Goal: Task Accomplishment & Management: Complete application form

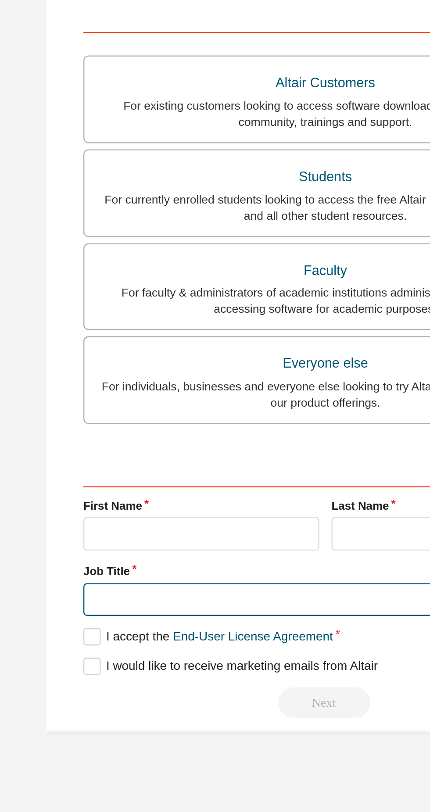
click at [131, 416] on input "text" at bounding box center [215, 416] width 208 height 14
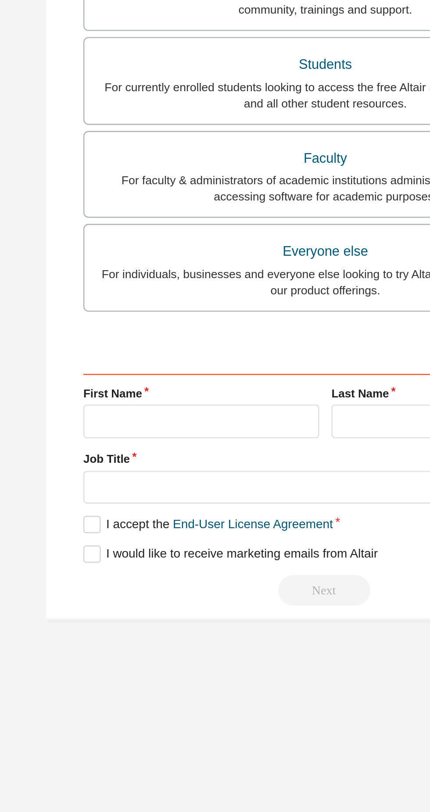
click at [197, 237] on div "Students" at bounding box center [215, 234] width 197 height 12
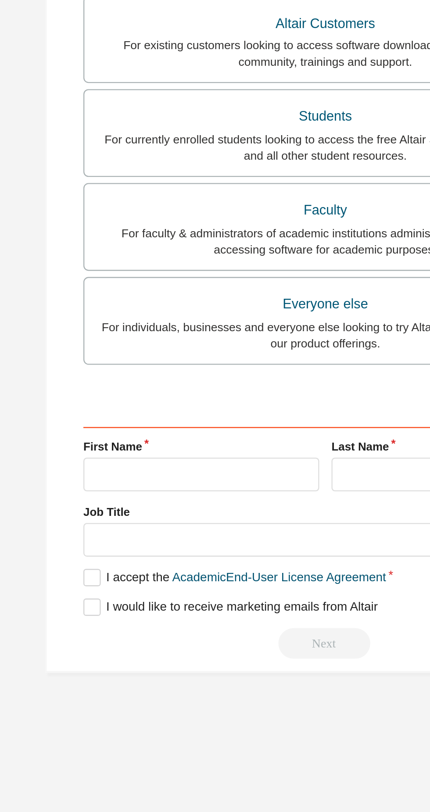
scroll to position [22, 0]
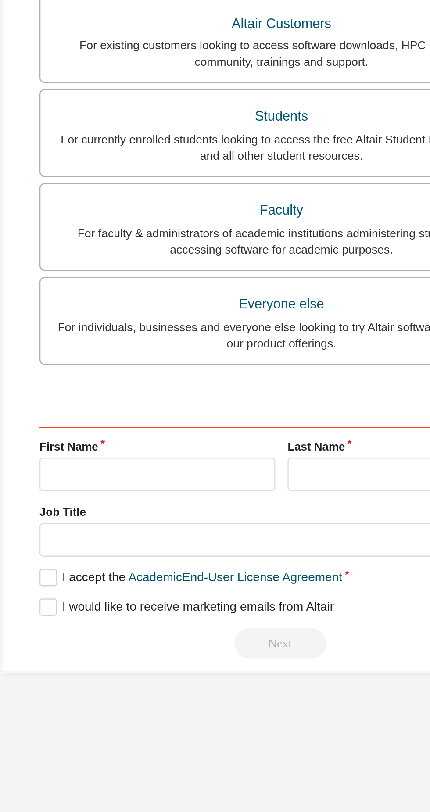
click at [154, 423] on label "Job Title" at bounding box center [215, 426] width 208 height 7
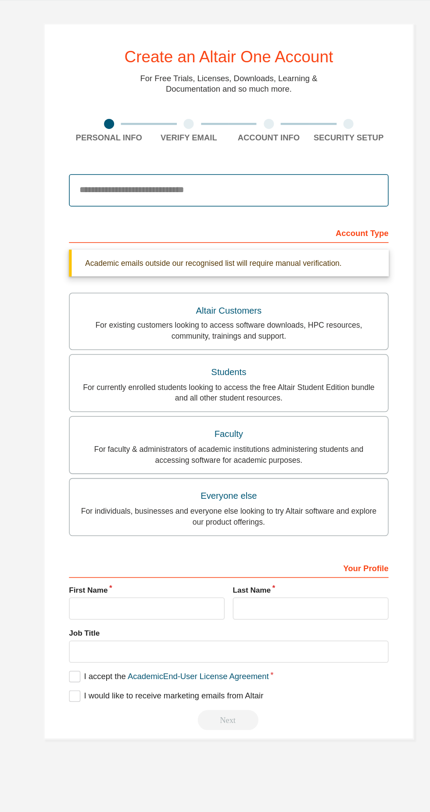
click at [227, 127] on input "email" at bounding box center [215, 137] width 208 height 21
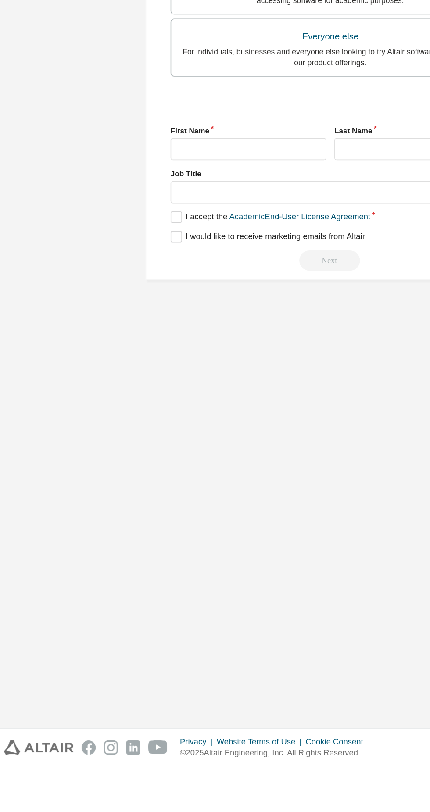
scroll to position [0, 0]
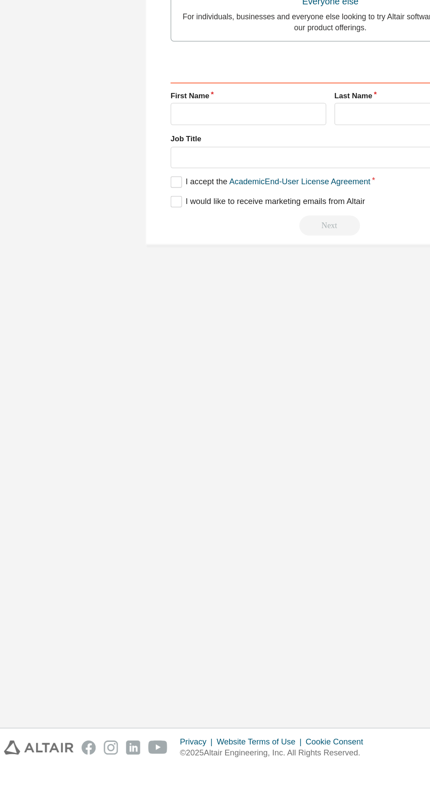
type input "**********"
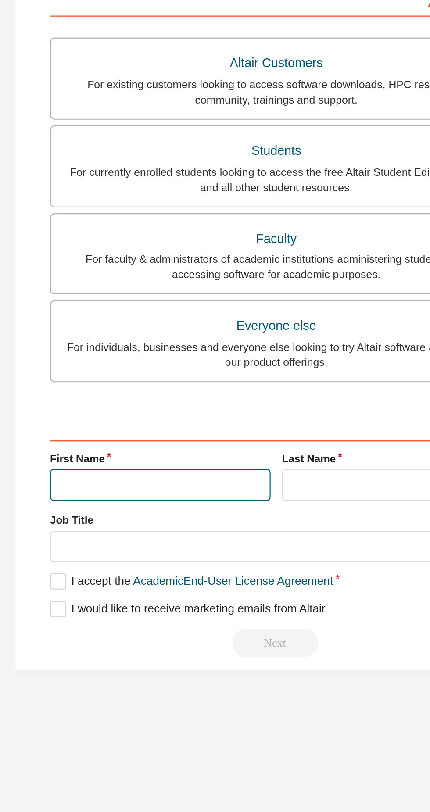
click at [154, 386] on input "text" at bounding box center [161, 387] width 101 height 14
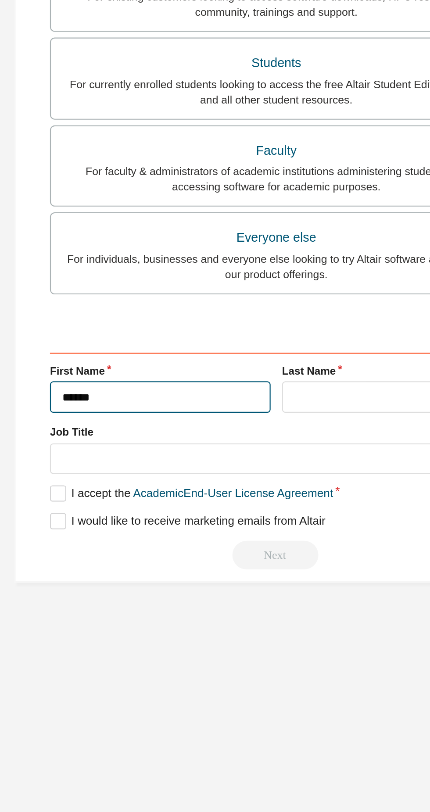
type input "******"
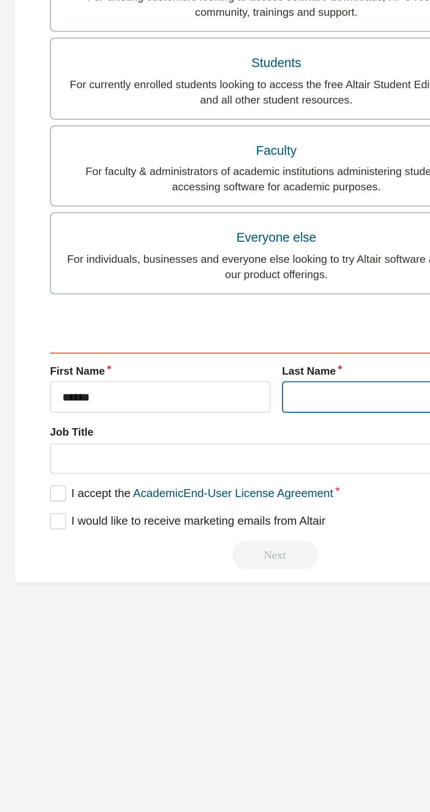
click at [254, 384] on input "text" at bounding box center [268, 387] width 101 height 14
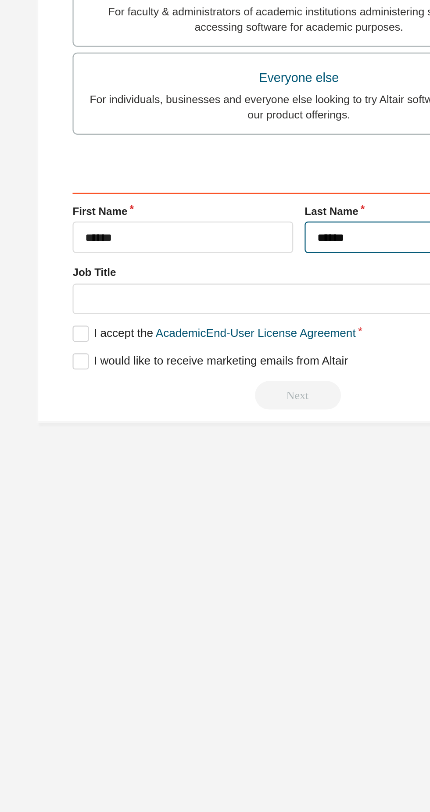
type input "*****"
click at [118, 433] on label "I accept the Academic End-User License Agreement" at bounding box center [176, 431] width 130 height 7
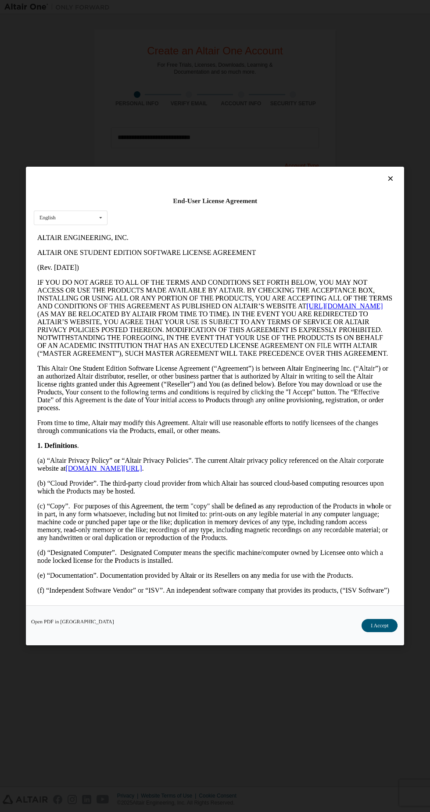
click at [378, 632] on button "I Accept" at bounding box center [380, 625] width 36 height 13
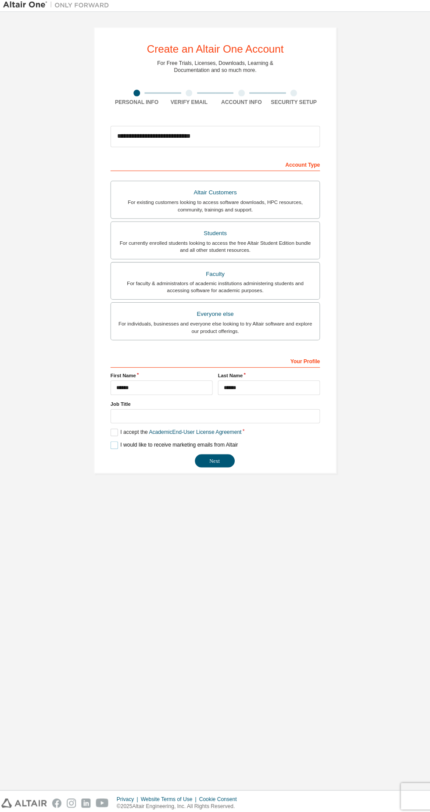
click at [115, 444] on label "I would like to receive marketing emails from Altair" at bounding box center [174, 444] width 126 height 7
click at [219, 461] on button "Next" at bounding box center [214, 459] width 39 height 13
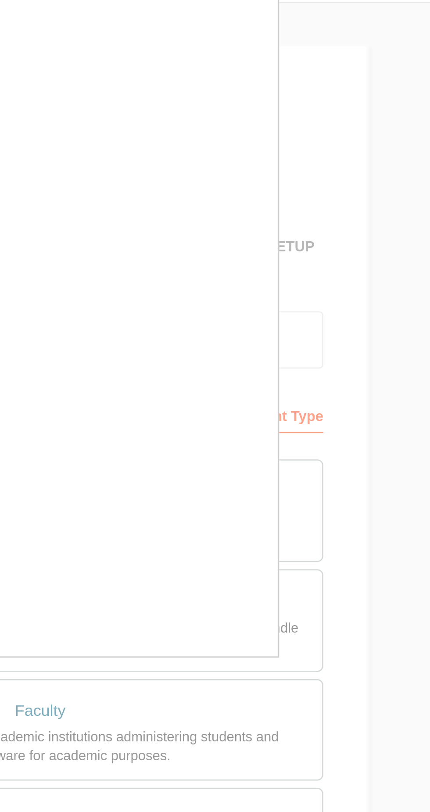
click at [324, 96] on div at bounding box center [215, 406] width 430 height 812
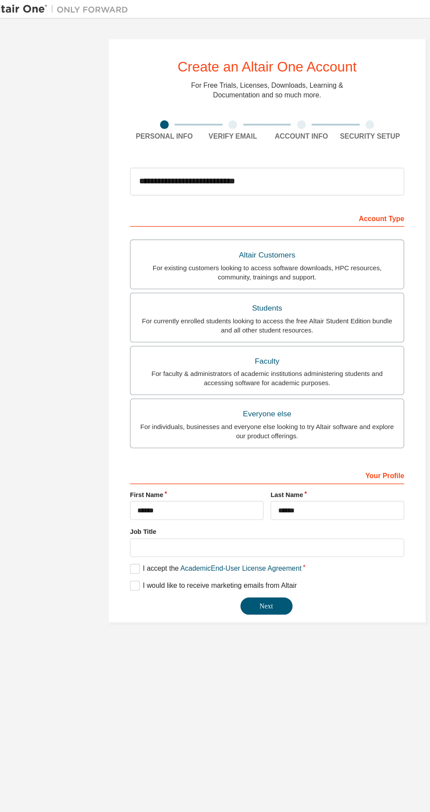
click at [225, 455] on button "Next" at bounding box center [214, 459] width 39 height 13
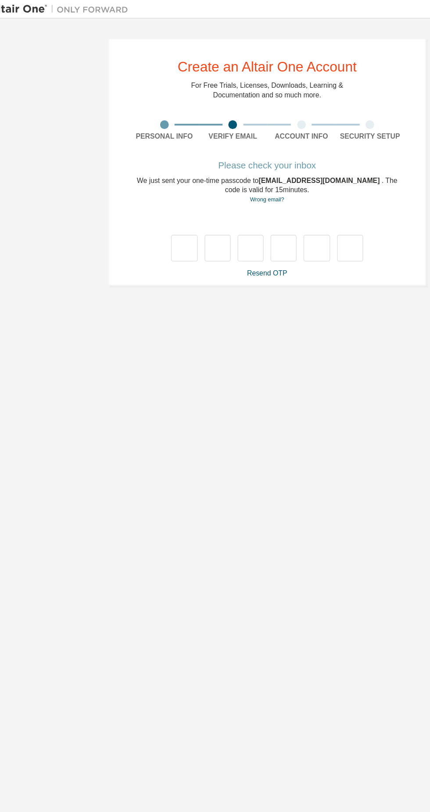
type input "*"
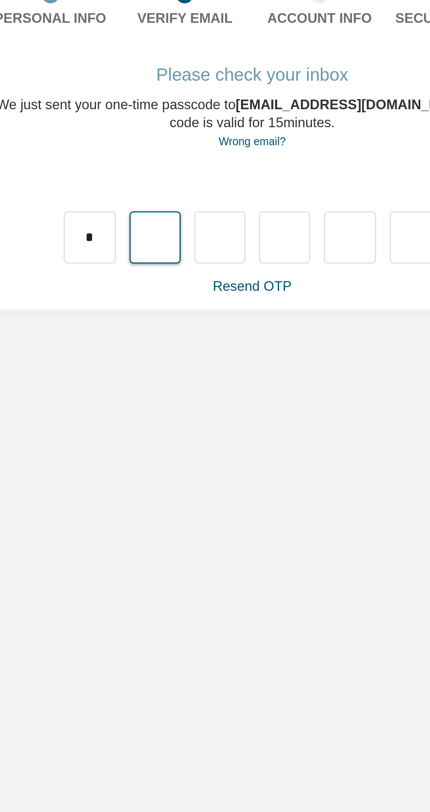
type input "*"
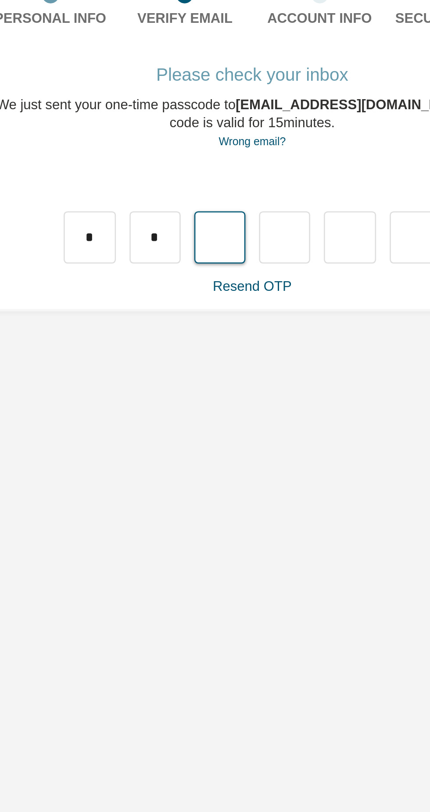
type input "*"
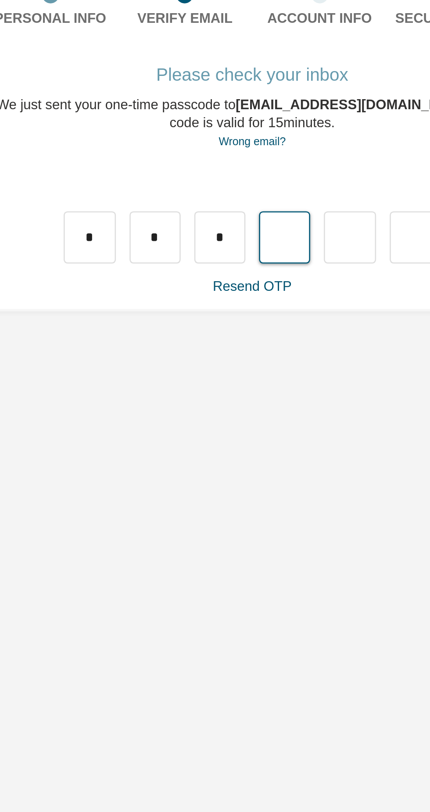
type input "*"
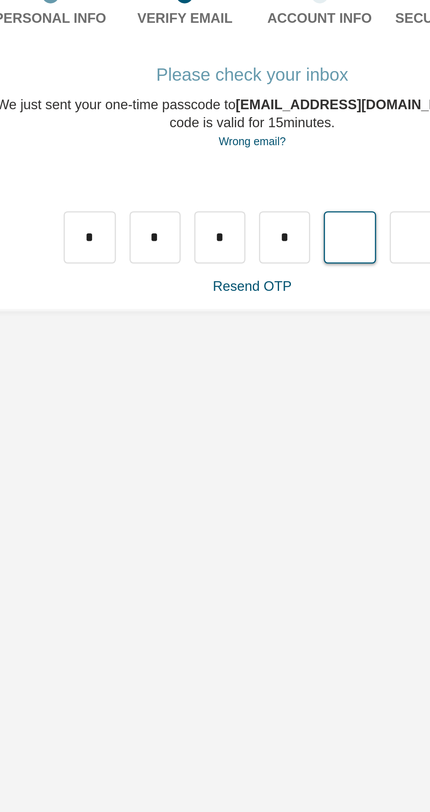
type input "*"
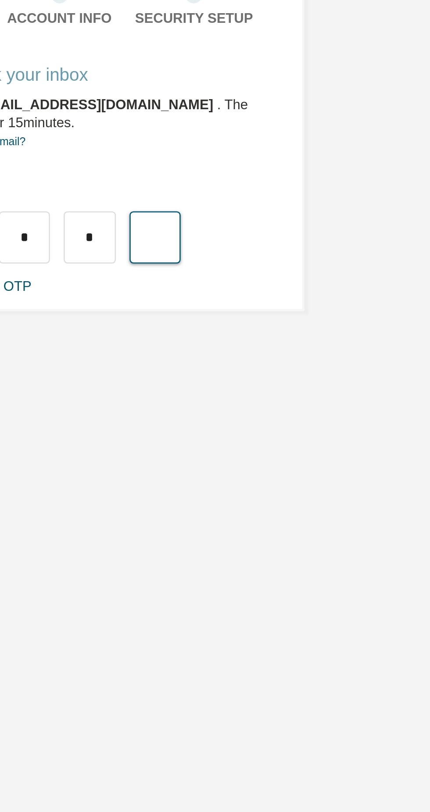
type input "*"
